Goal: Check status: Check status

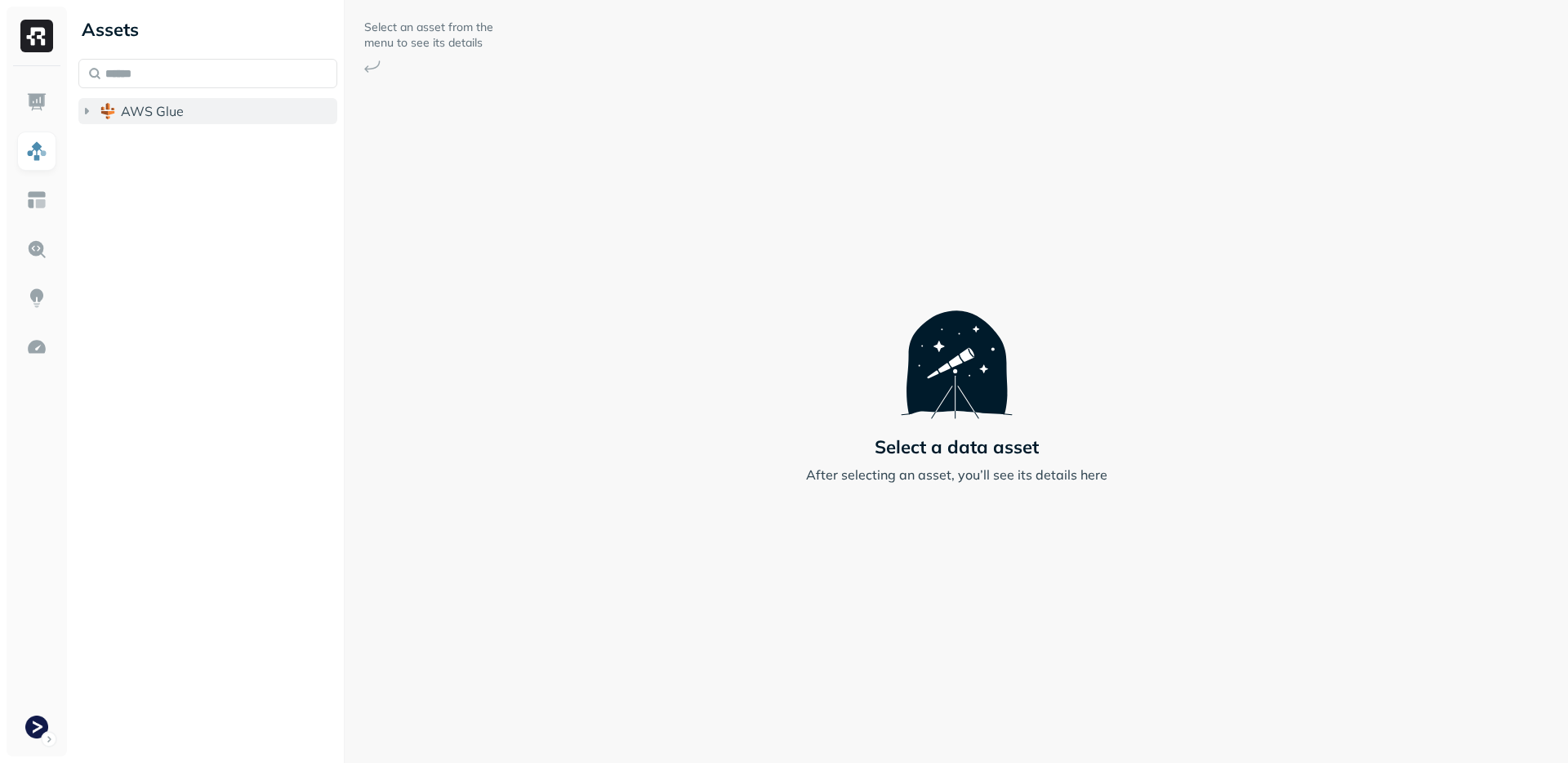
click at [156, 105] on span "AWS Glue" at bounding box center [151, 111] width 63 height 16
click at [210, 132] on button "prod_terminal_core" at bounding box center [216, 143] width 244 height 27
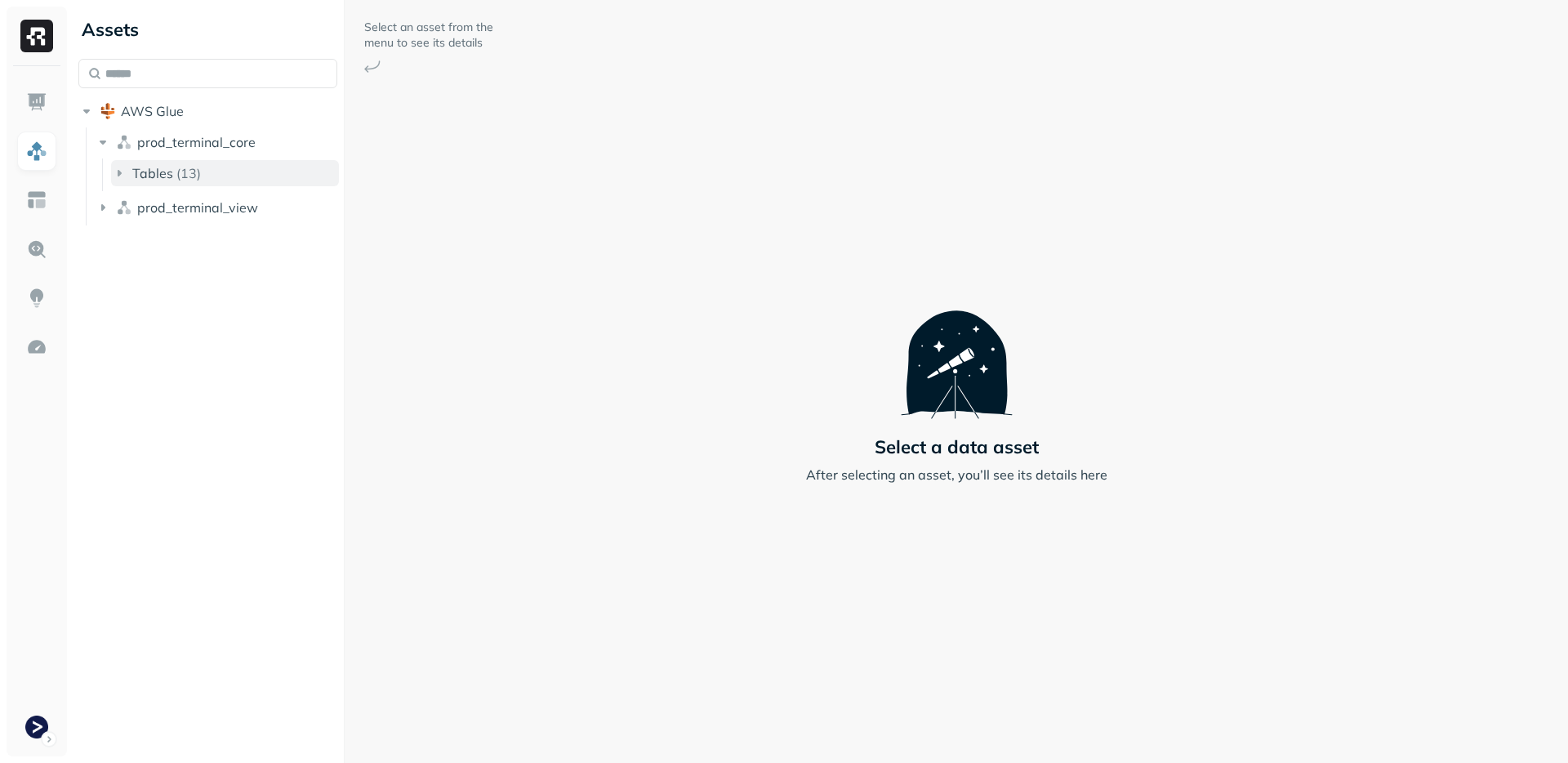
click at [208, 168] on button "Tables ( 13 )" at bounding box center [224, 174] width 228 height 27
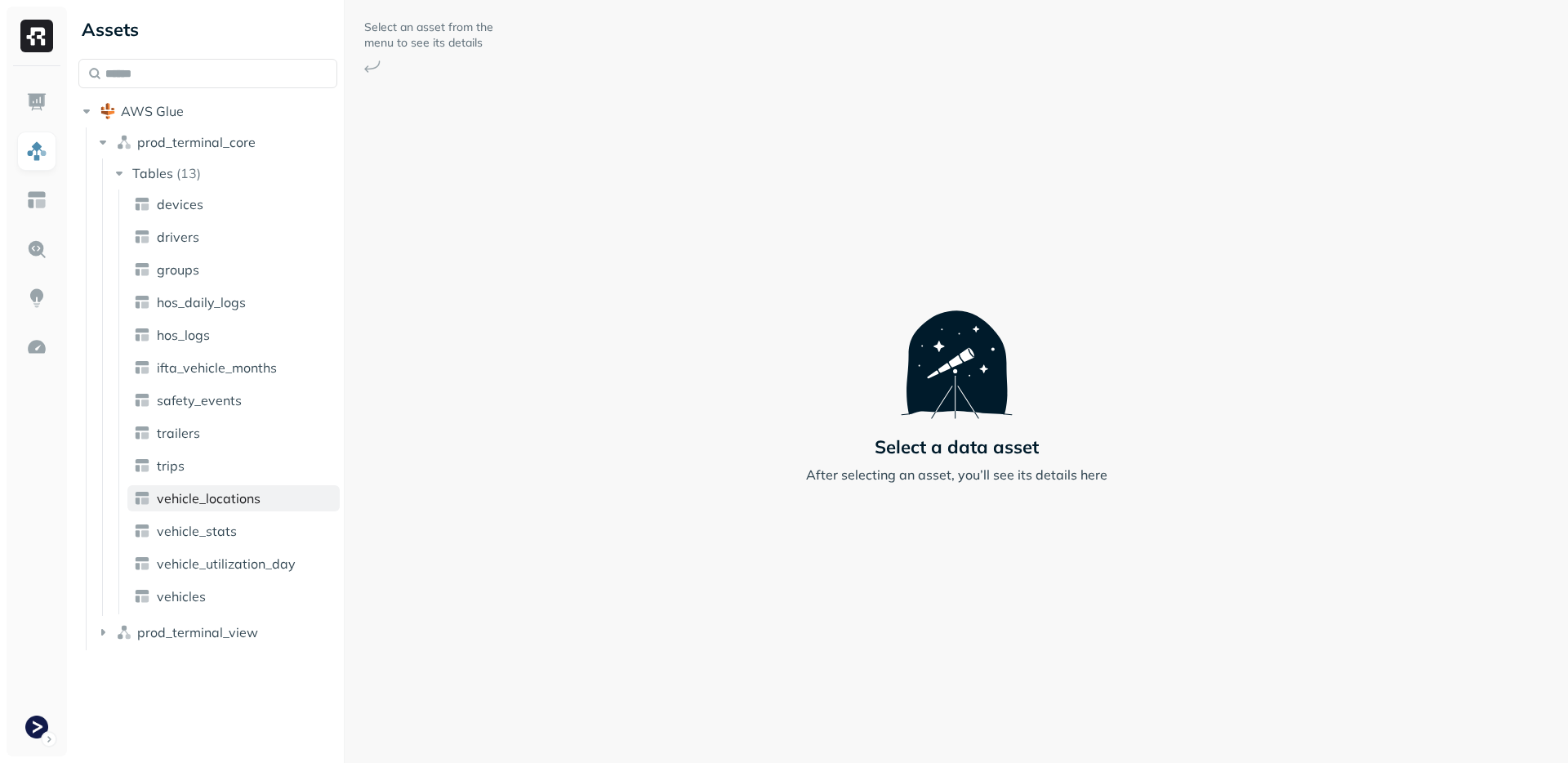
click at [237, 500] on span "vehicle_locations" at bounding box center [208, 498] width 104 height 16
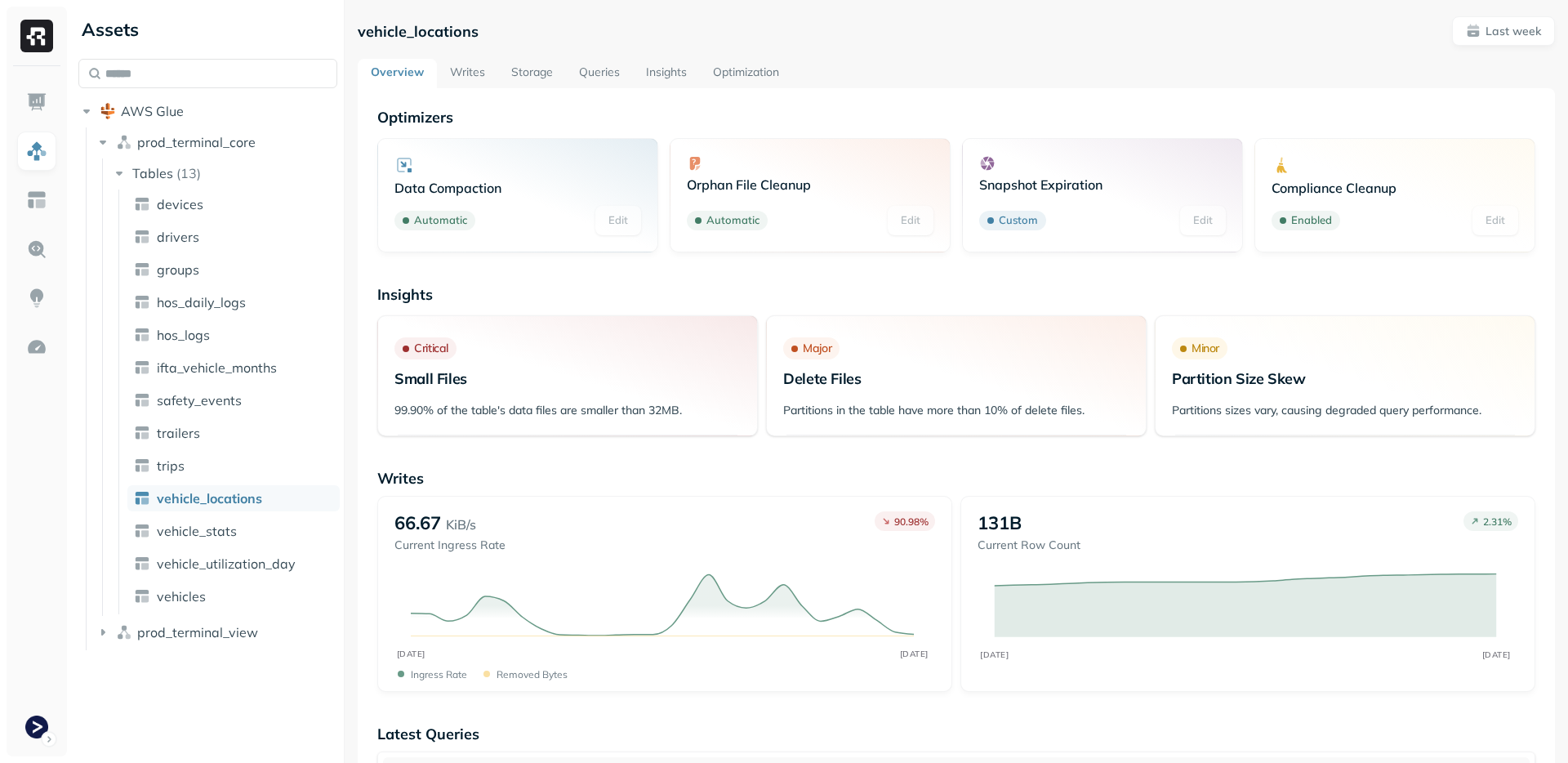
click at [520, 76] on link "Storage" at bounding box center [532, 73] width 68 height 29
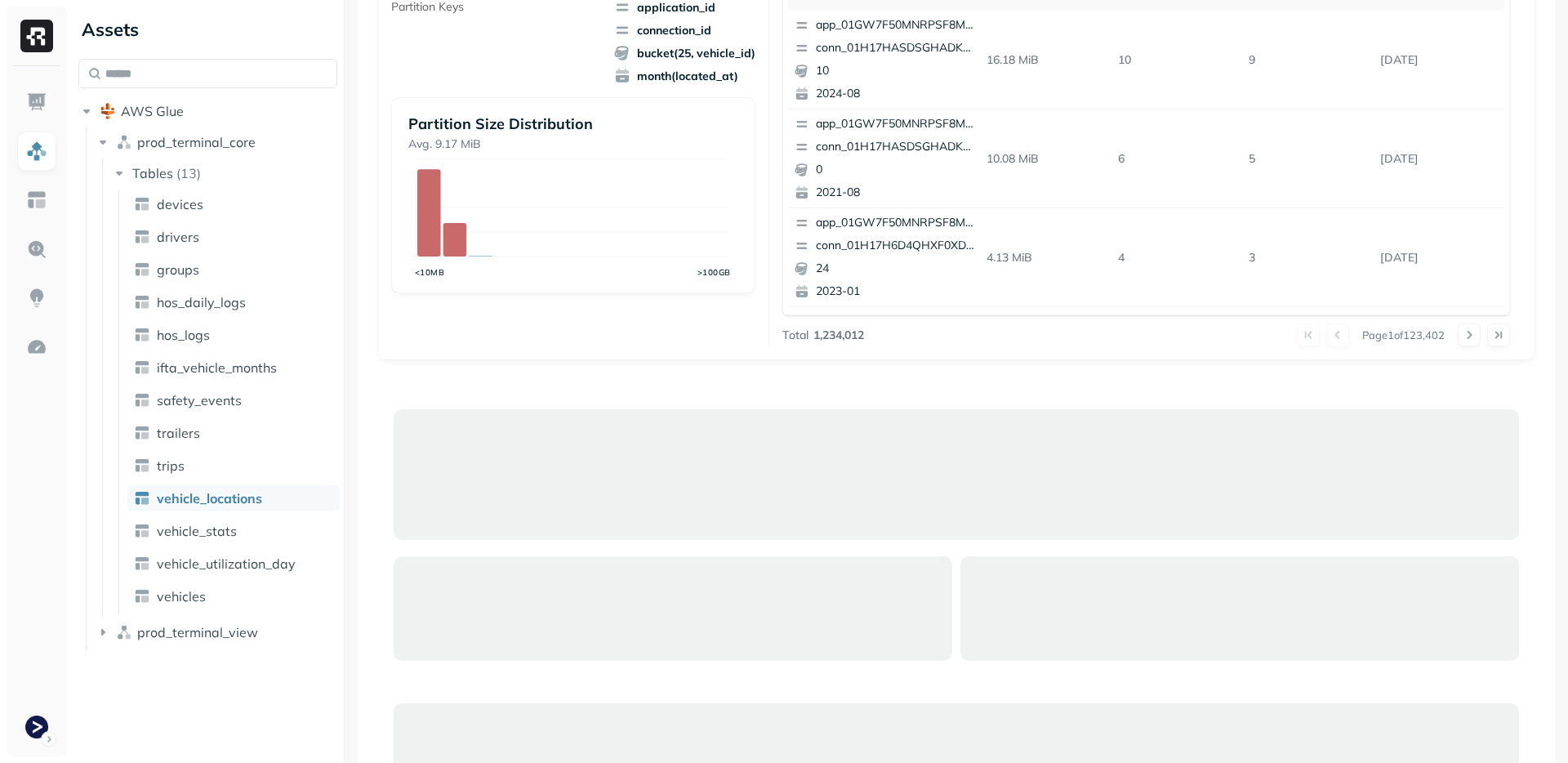
scroll to position [419, 0]
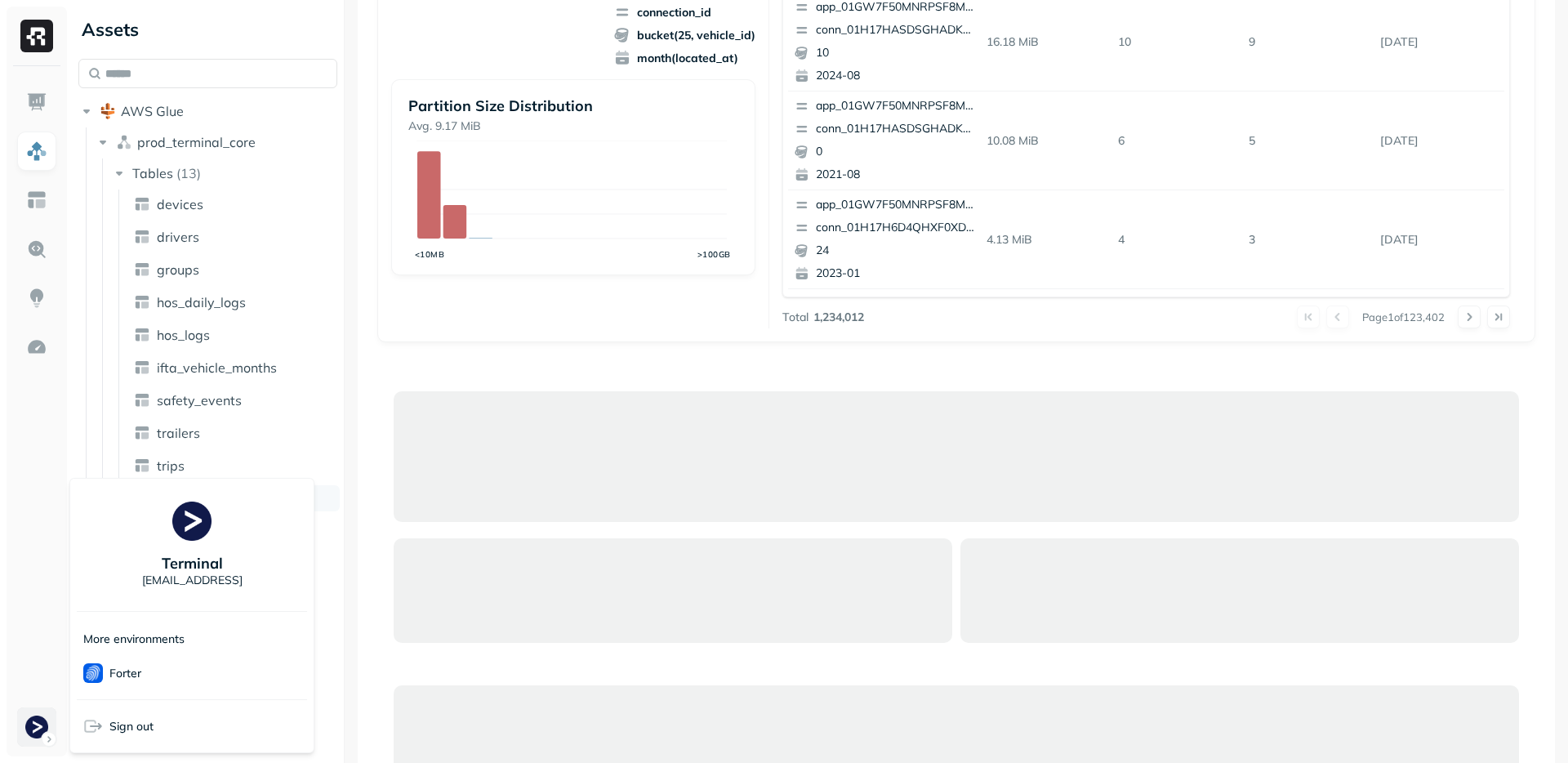
click at [27, 734] on html "Assets AWS Glue prod_terminal_core Tables ( 13 ) devices drivers groups hos_dai…" at bounding box center [784, 381] width 1568 height 763
click at [576, 361] on html "Assets AWS Glue prod_terminal_core Tables ( 13 ) devices drivers groups hos_dai…" at bounding box center [784, 381] width 1568 height 763
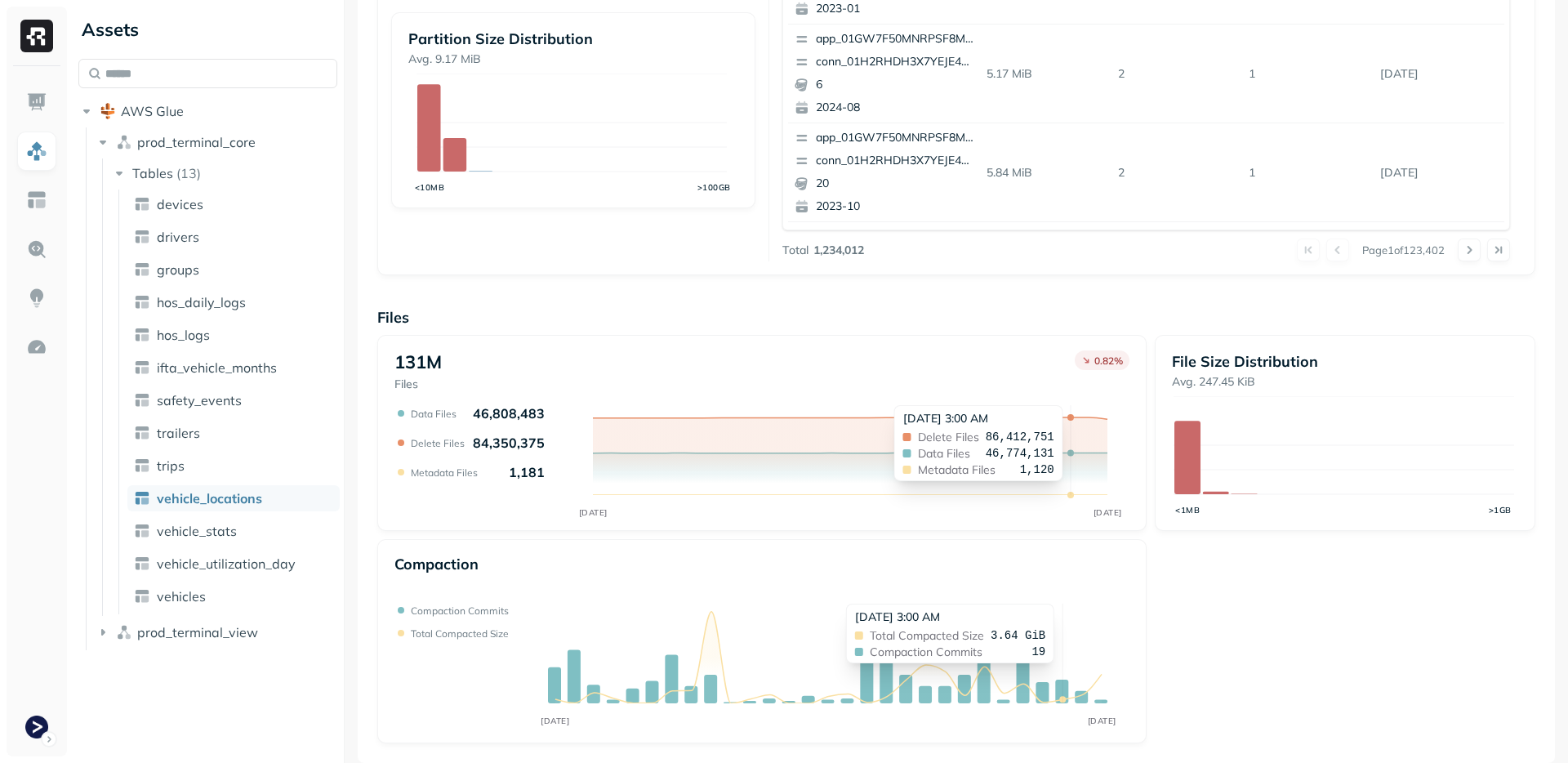
scroll to position [0, 0]
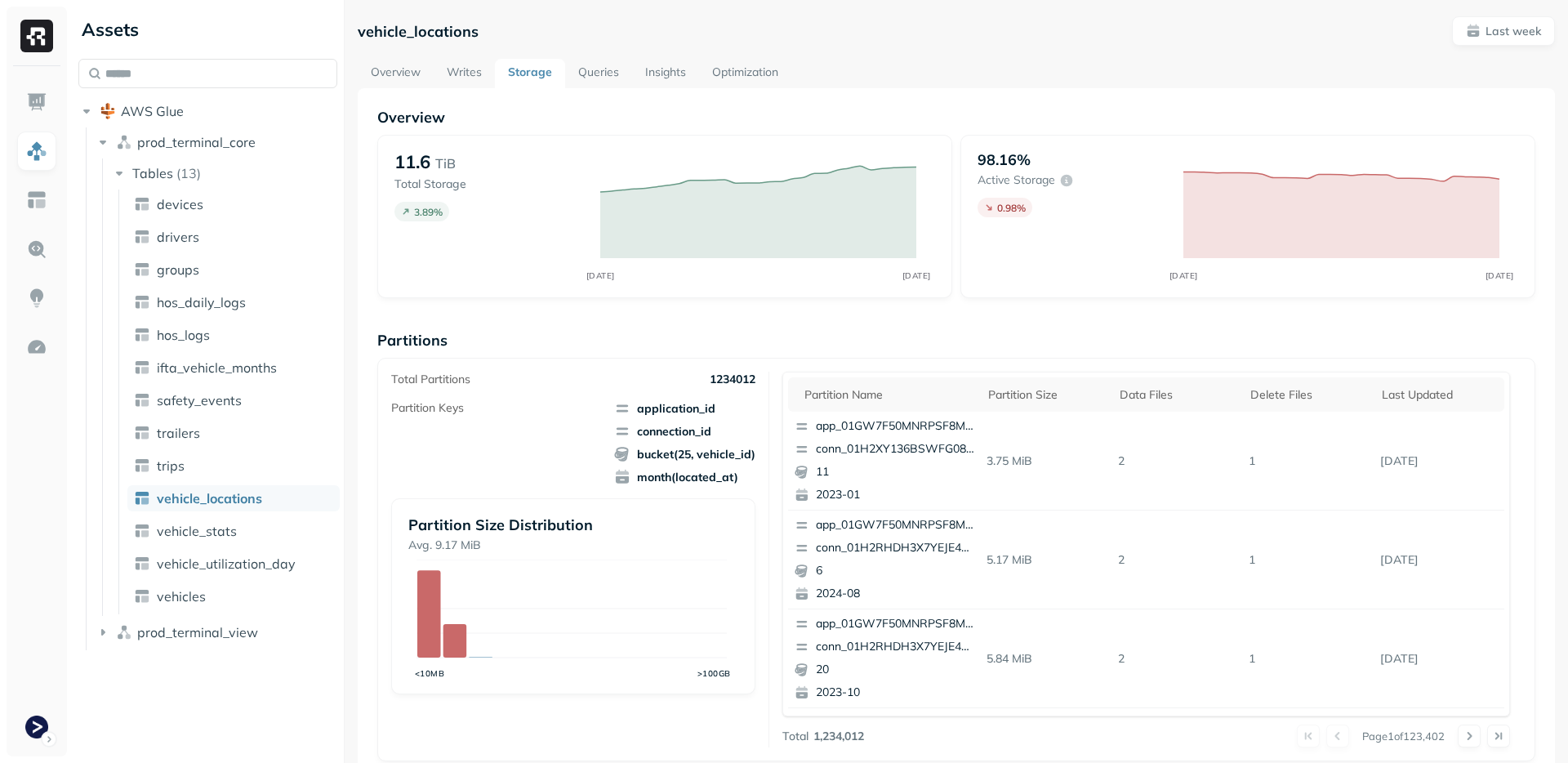
click at [1492, 11] on div "vehicle_locations Last week Overview Writes Storage Queries Insights Optimizati…" at bounding box center [956, 381] width 1223 height 763
click at [1491, 29] on p "Last week" at bounding box center [1513, 32] width 56 height 16
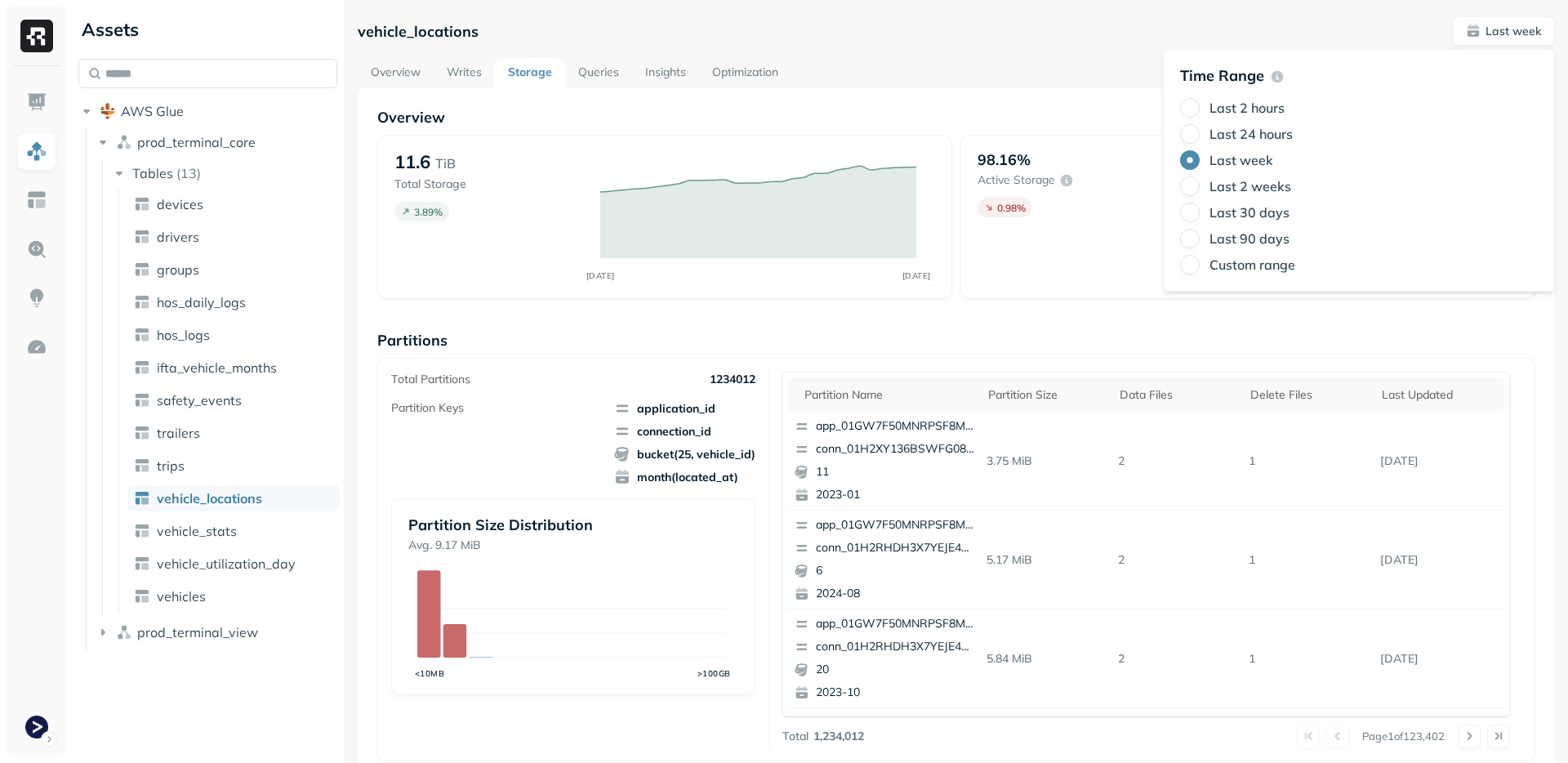
click at [1257, 131] on label "Last 24 hours" at bounding box center [1252, 134] width 83 height 16
click at [1200, 131] on button "Last 24 hours" at bounding box center [1190, 134] width 19 height 19
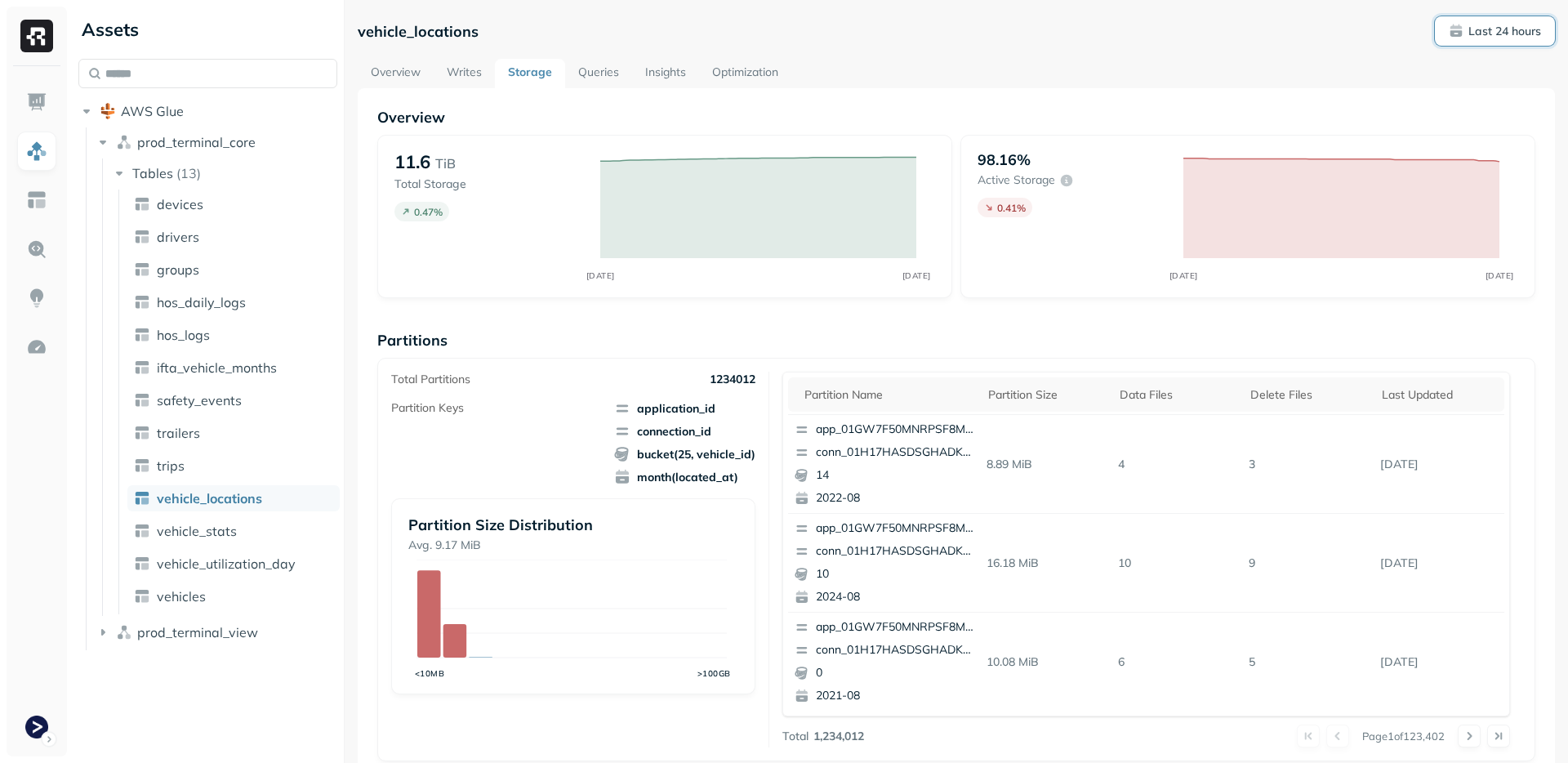
click at [1484, 34] on p "Last 24 hours" at bounding box center [1505, 32] width 73 height 16
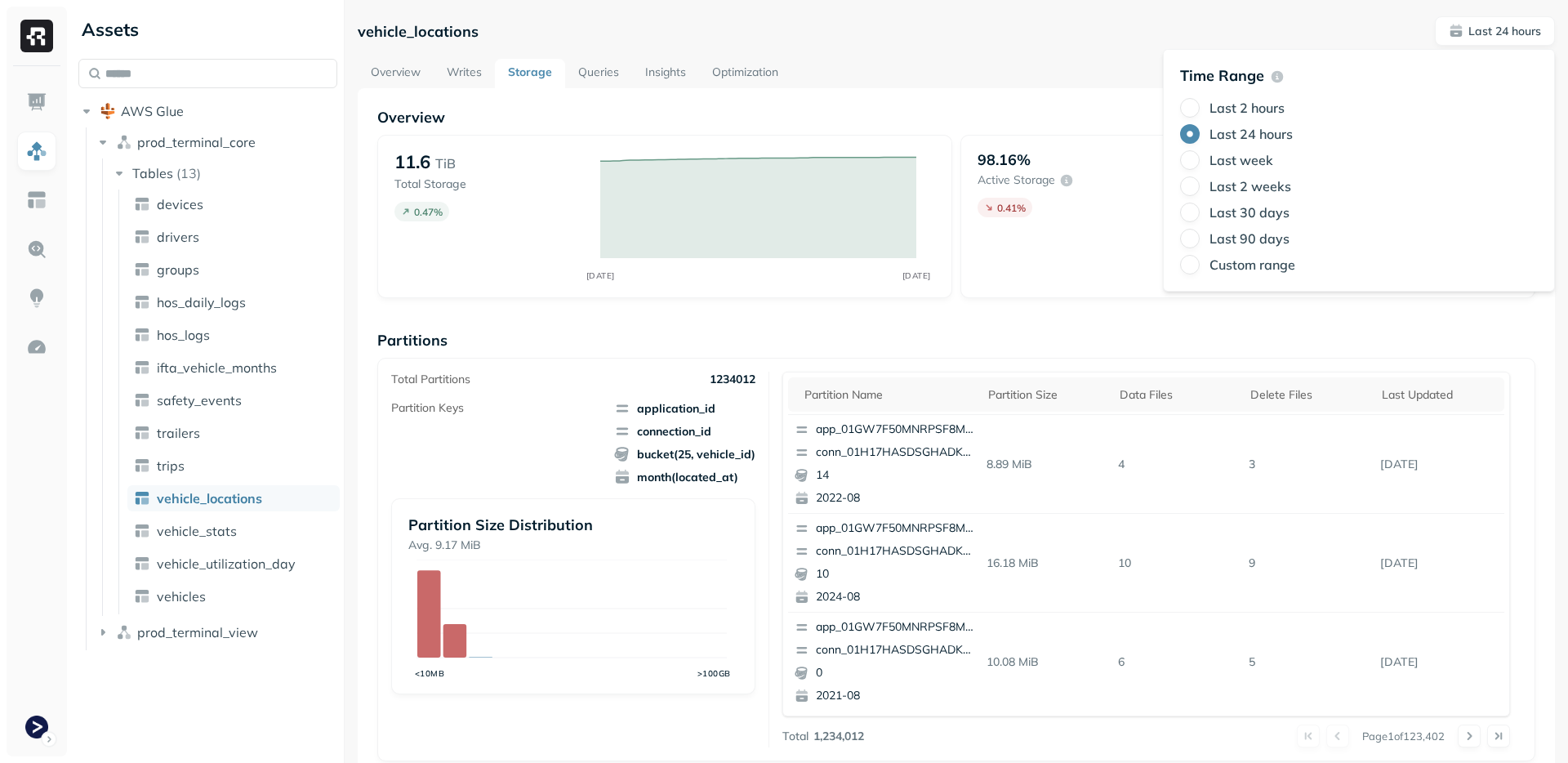
click at [1268, 104] on label "Last 2 hours" at bounding box center [1247, 107] width 75 height 16
click at [1200, 104] on button "Last 2 hours" at bounding box center [1190, 108] width 19 height 19
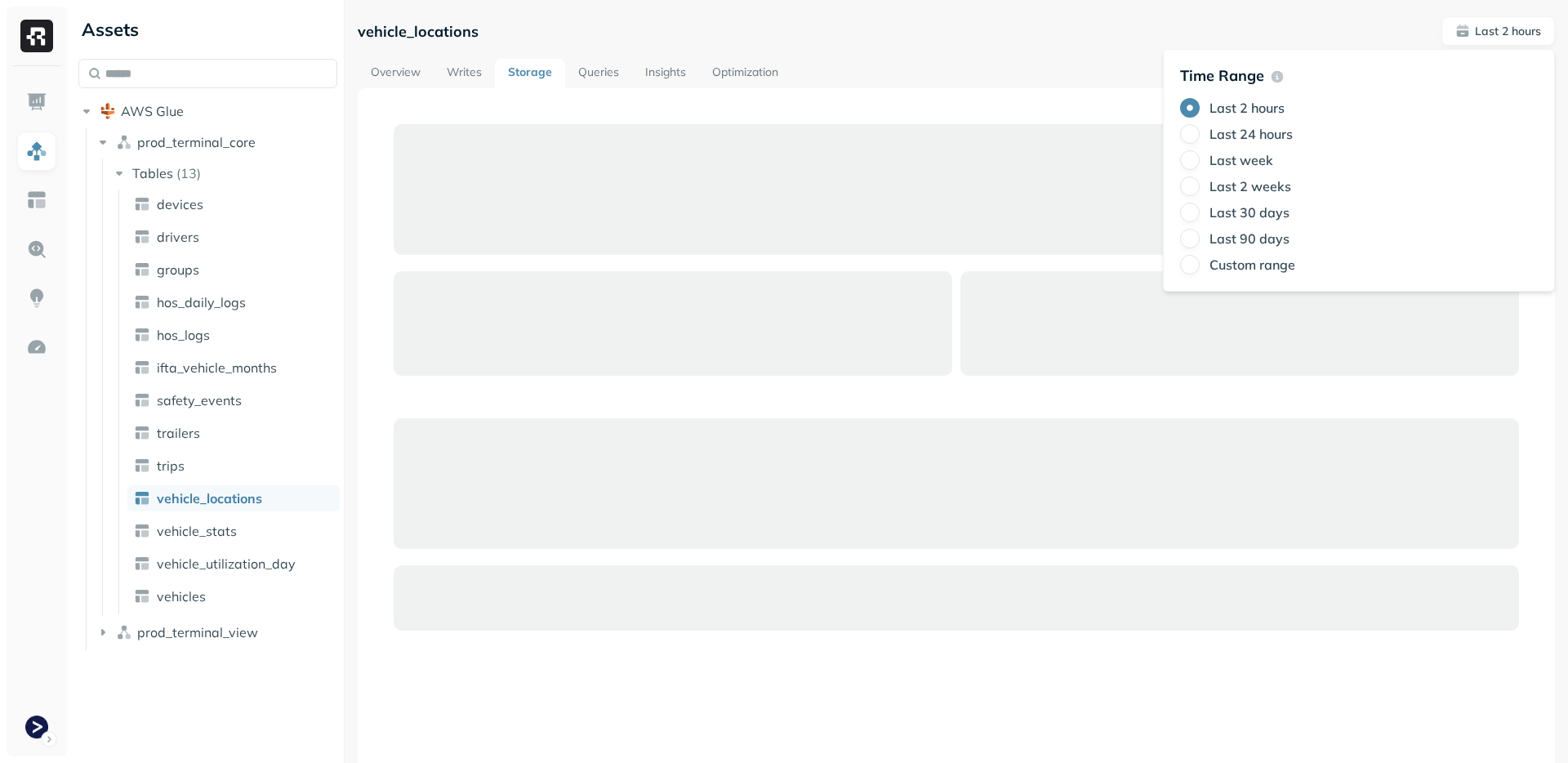
type button "1"
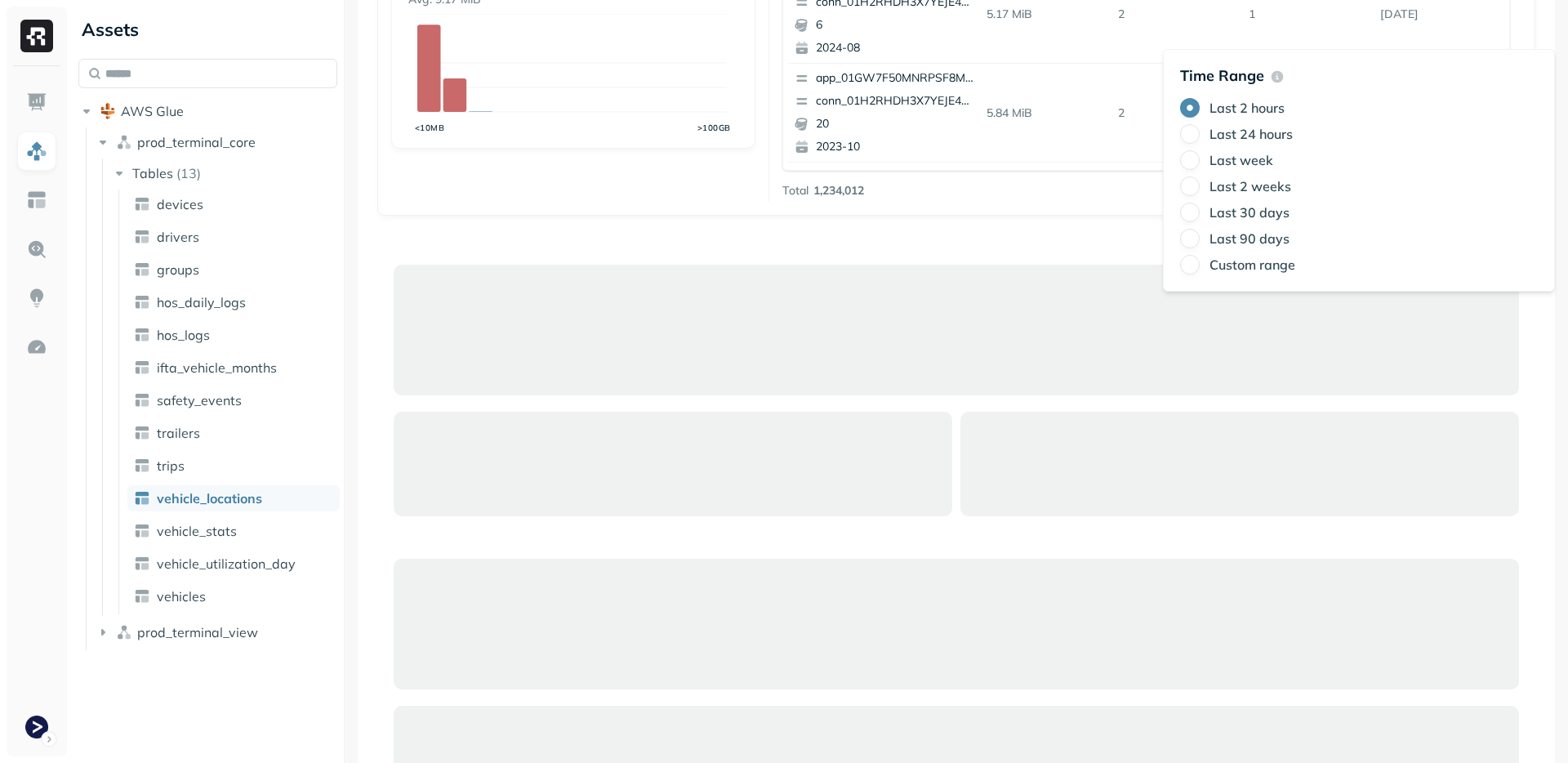
scroll to position [814, 0]
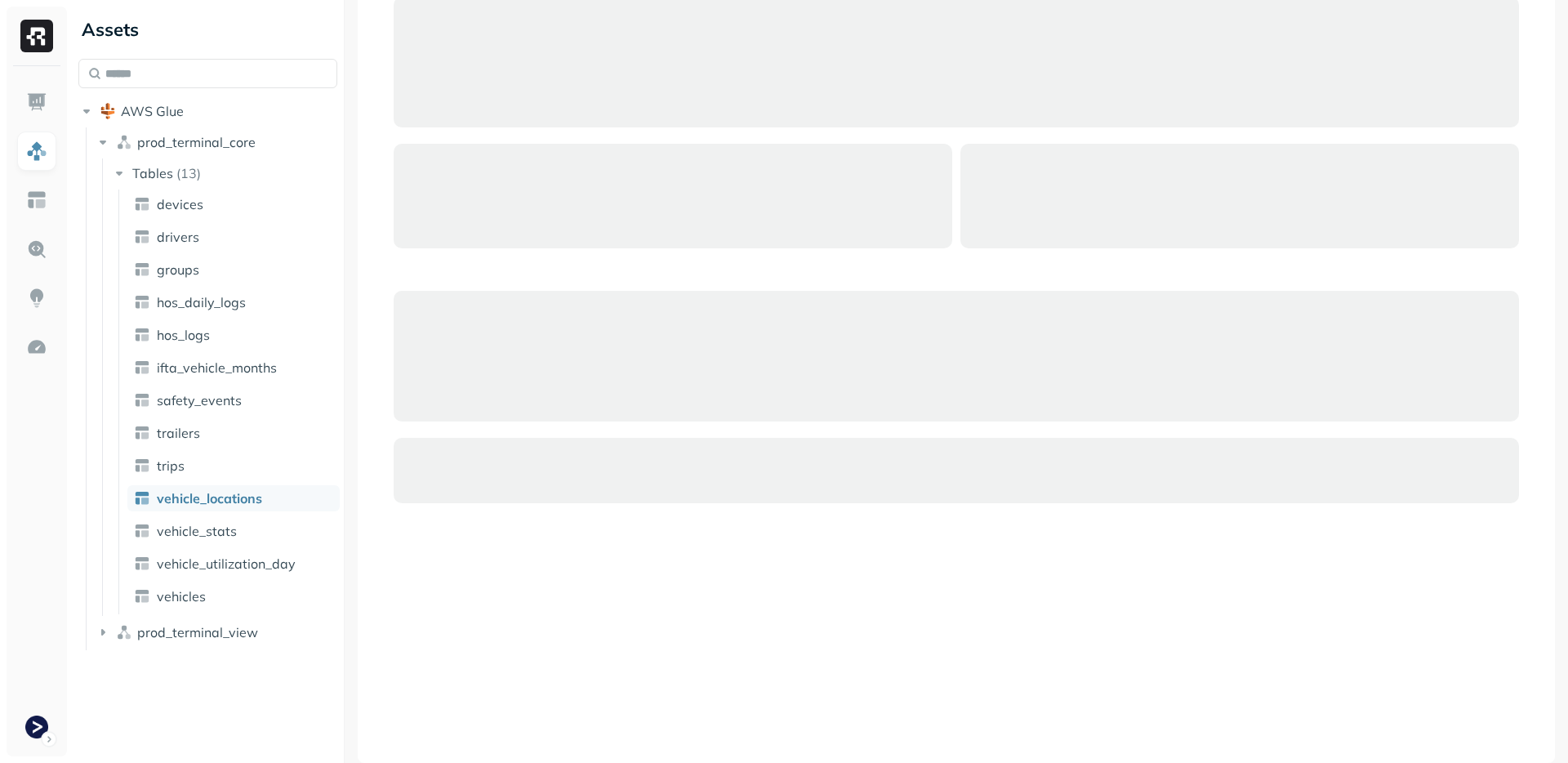
click at [635, 293] on div at bounding box center [956, 356] width 1126 height 131
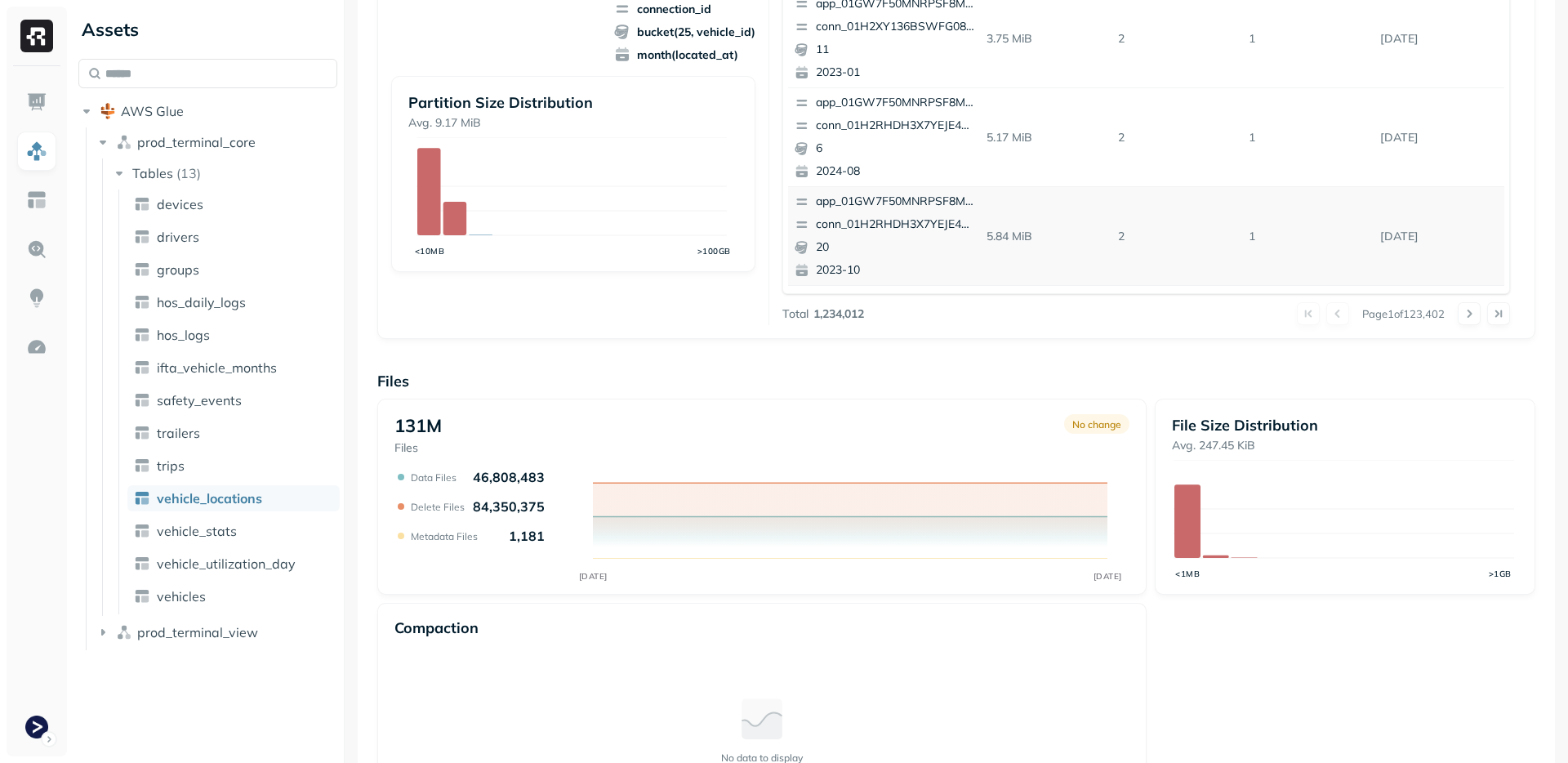
scroll to position [0, 0]
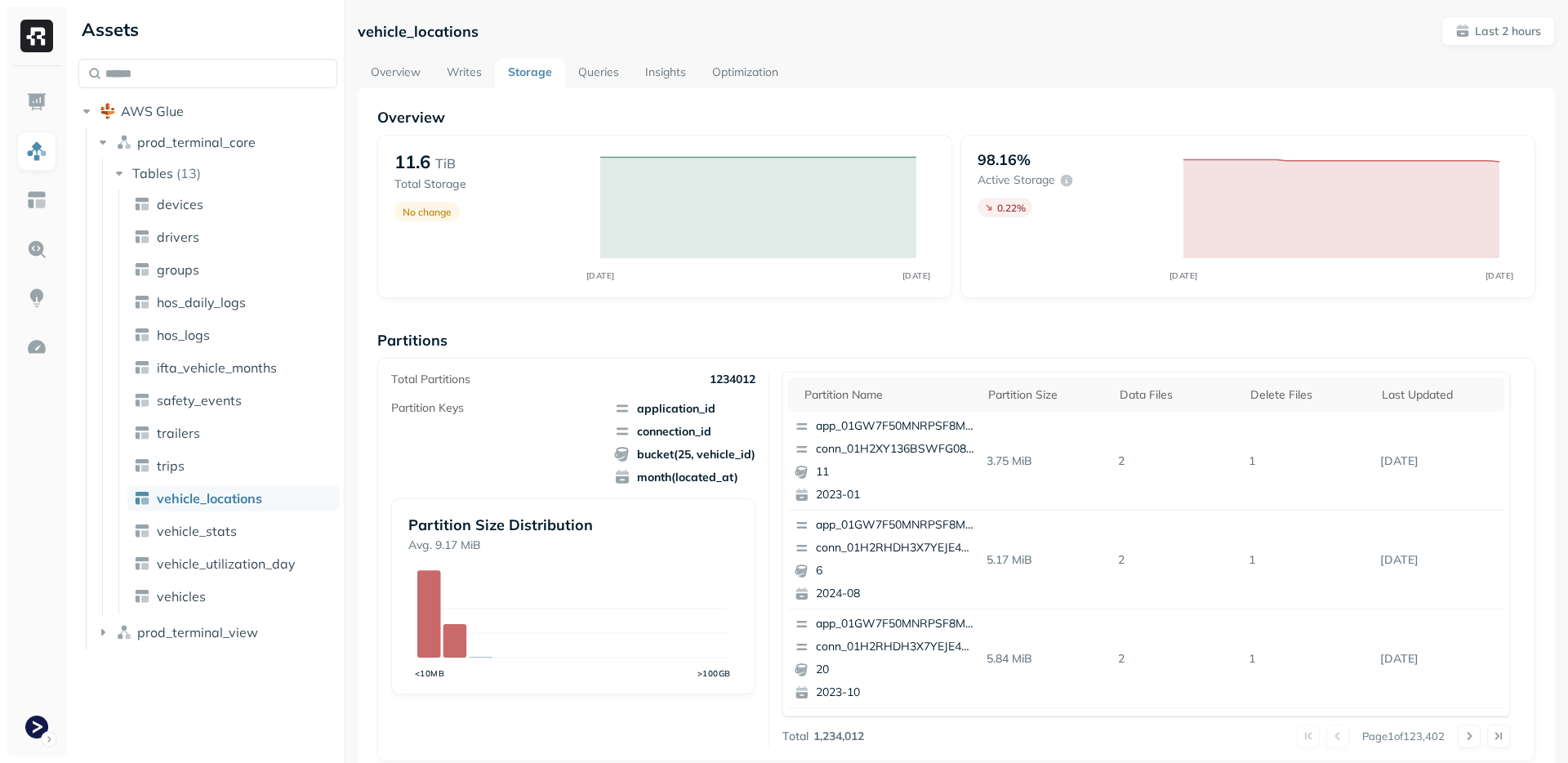
click at [827, 331] on p "Partitions" at bounding box center [956, 339] width 1158 height 19
